Goal: Use online tool/utility: Utilize a website feature to perform a specific function

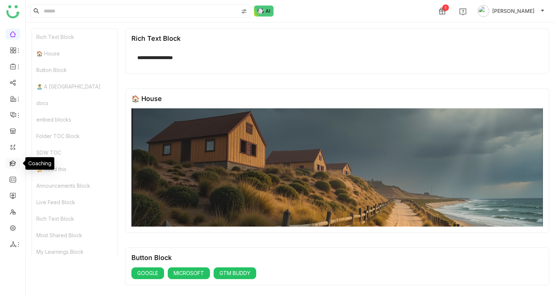
click at [16, 166] on link at bounding box center [13, 163] width 7 height 6
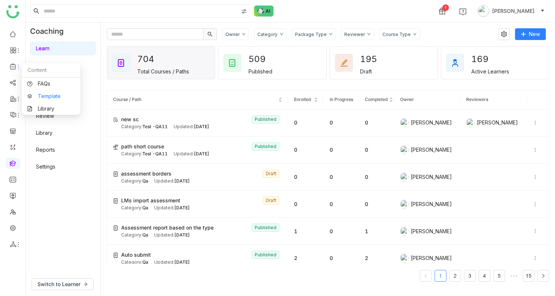
click at [44, 95] on link "Template" at bounding box center [51, 96] width 48 height 5
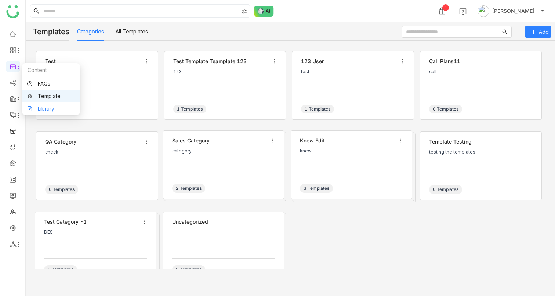
click at [40, 108] on link "Library" at bounding box center [51, 108] width 48 height 5
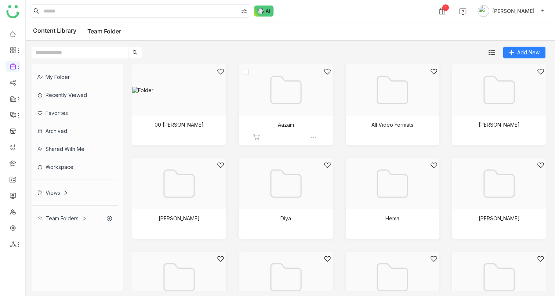
click at [291, 117] on div at bounding box center [284, 99] width 82 height 62
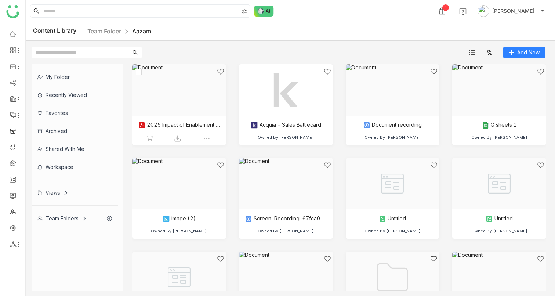
click at [187, 128] on div at bounding box center [177, 99] width 82 height 62
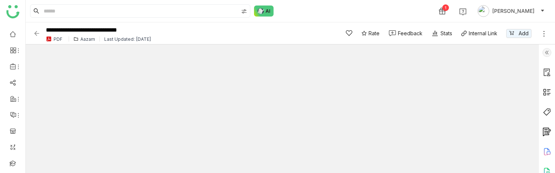
click at [545, 51] on img at bounding box center [547, 52] width 9 height 9
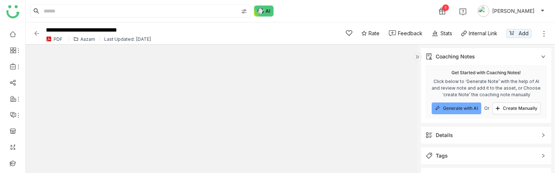
click at [453, 105] on button "Generate with AI" at bounding box center [457, 108] width 50 height 12
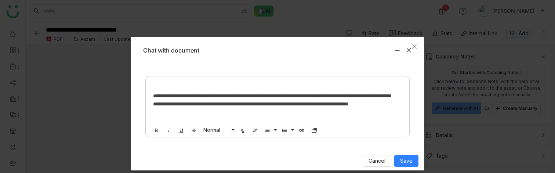
scroll to position [489, 0]
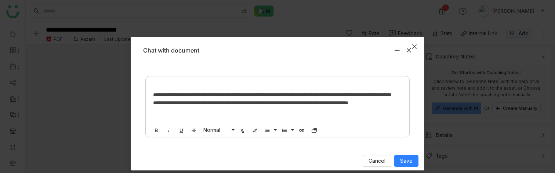
click at [412, 45] on icon "Close" at bounding box center [415, 47] width 6 height 6
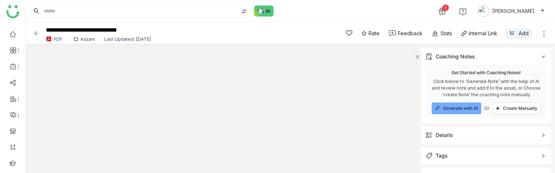
click at [451, 111] on span "Generate with AI" at bounding box center [460, 108] width 35 height 6
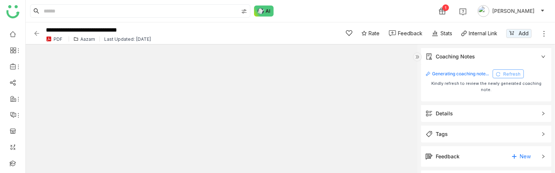
click at [501, 75] on icon at bounding box center [498, 74] width 4 height 4
click at [518, 74] on span "Refresh" at bounding box center [512, 74] width 17 height 6
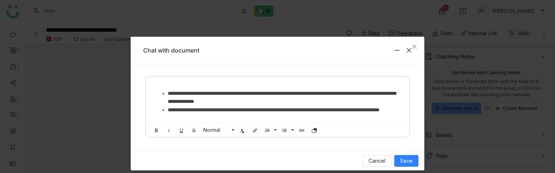
click at [263, 109] on li "**********" at bounding box center [282, 114] width 229 height 17
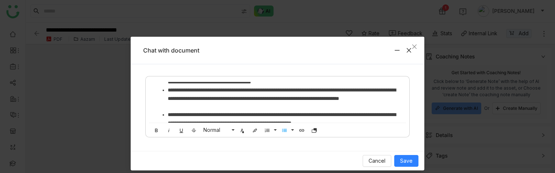
scroll to position [222, 0]
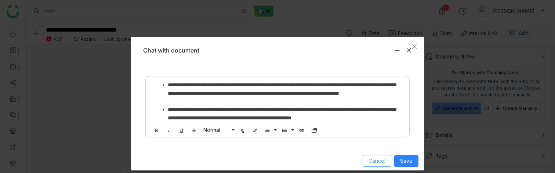
click at [372, 161] on span "Cancel" at bounding box center [377, 161] width 17 height 8
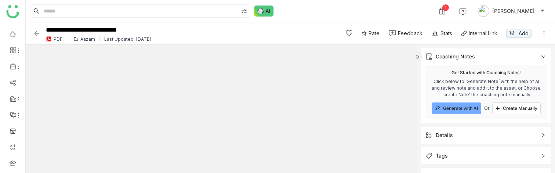
click at [465, 107] on span "Generate with AI" at bounding box center [460, 108] width 35 height 6
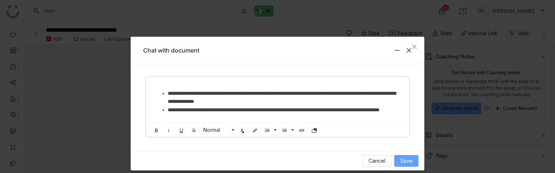
click at [401, 159] on span "Save" at bounding box center [406, 161] width 12 height 8
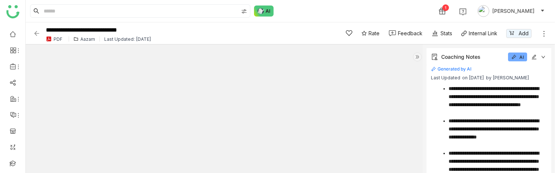
click at [532, 59] on icon at bounding box center [534, 57] width 5 height 5
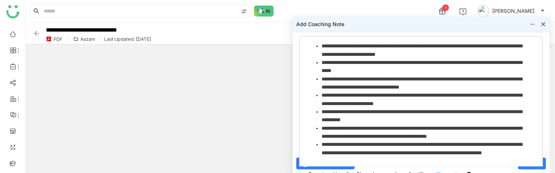
click at [544, 25] on icon at bounding box center [544, 24] width 4 height 4
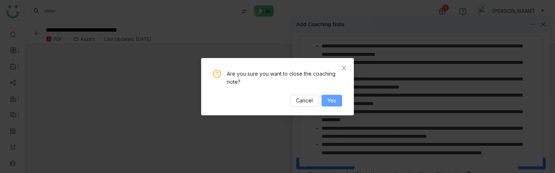
click at [338, 101] on button "Yes" at bounding box center [332, 101] width 21 height 12
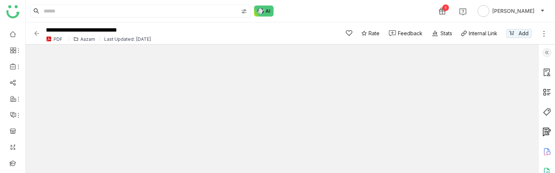
click at [544, 54] on img at bounding box center [547, 52] width 9 height 9
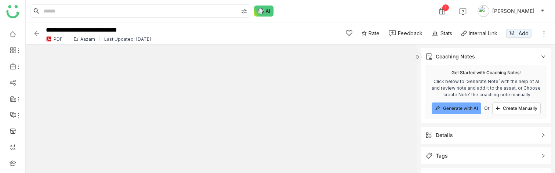
click at [462, 110] on span "Generate with AI" at bounding box center [460, 108] width 35 height 6
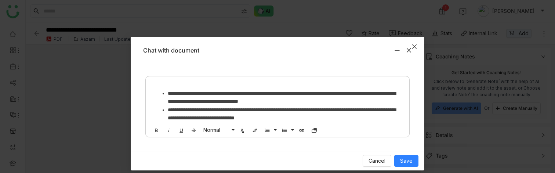
click at [412, 45] on icon "Close" at bounding box center [415, 47] width 6 height 6
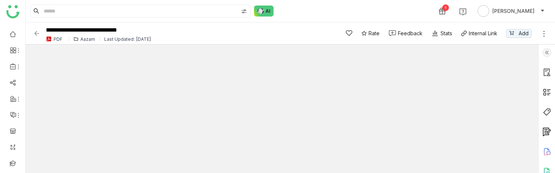
click at [543, 48] on img at bounding box center [547, 52] width 9 height 9
click at [543, 52] on img at bounding box center [547, 52] width 9 height 9
